Goal: Information Seeking & Learning: Learn about a topic

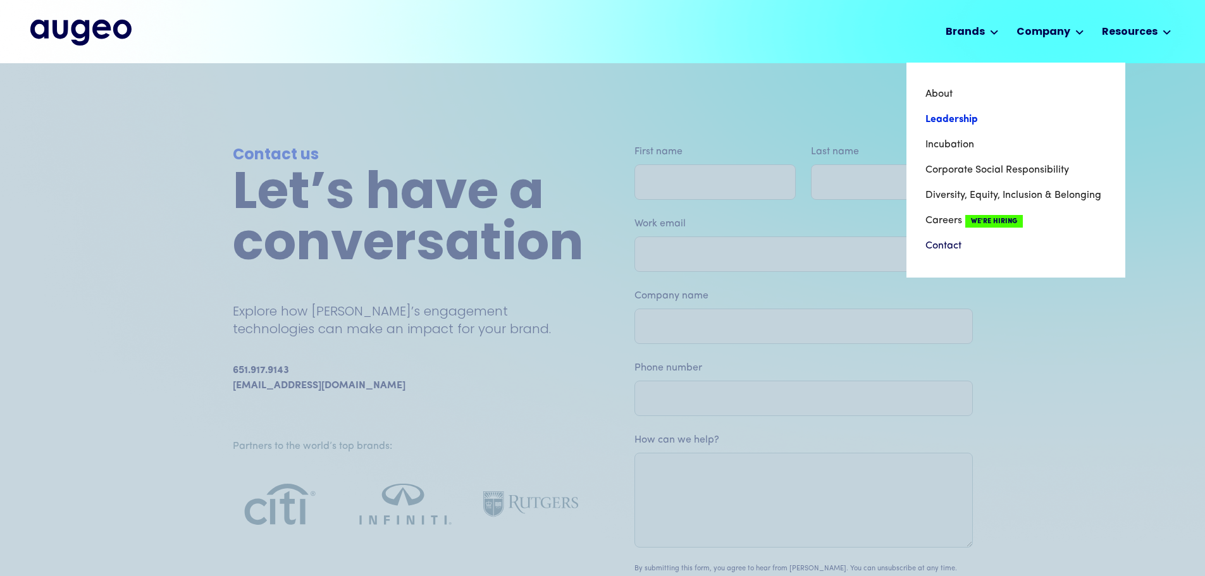
click at [954, 120] on link "Leadership" at bounding box center [1016, 119] width 181 height 25
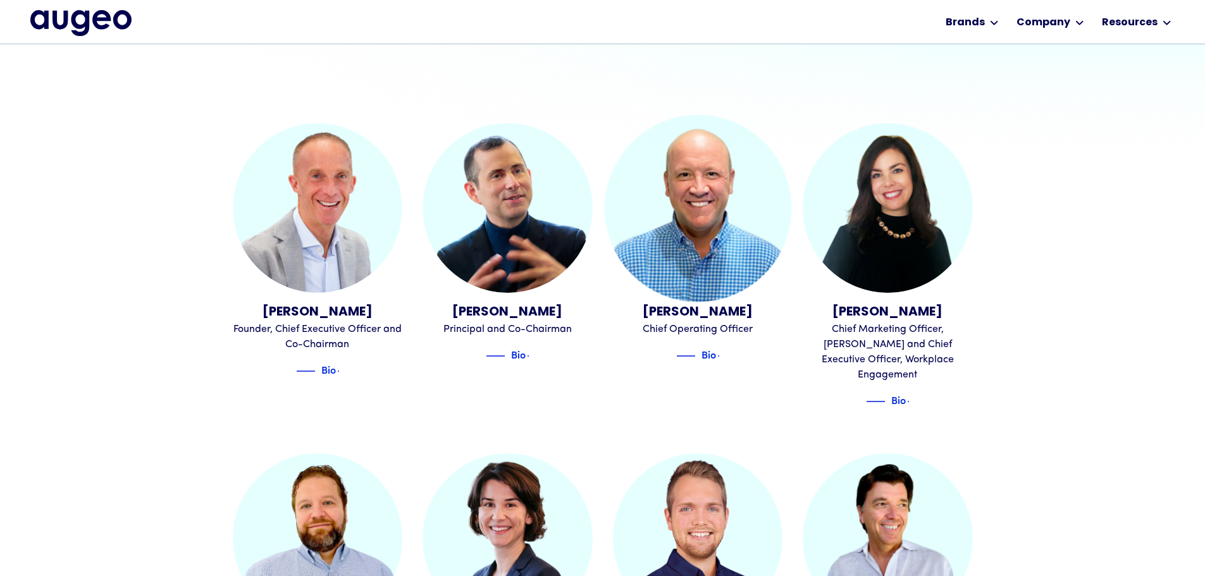
scroll to position [383, 0]
click at [702, 201] on img at bounding box center [697, 207] width 187 height 187
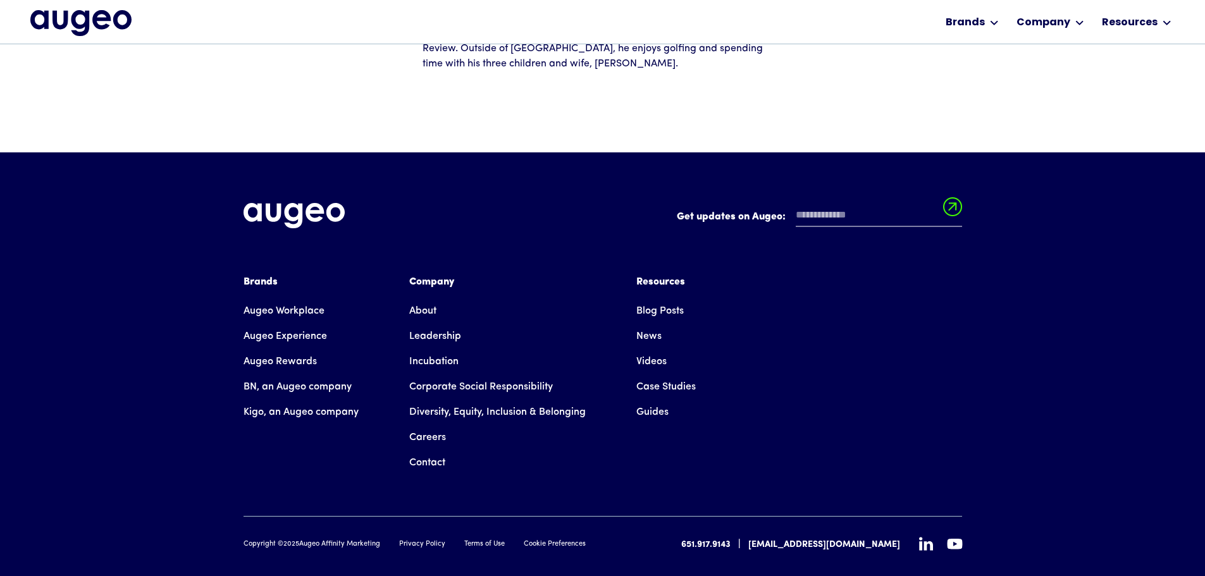
scroll to position [319, 0]
